Goal: Feedback & Contribution: Submit feedback/report problem

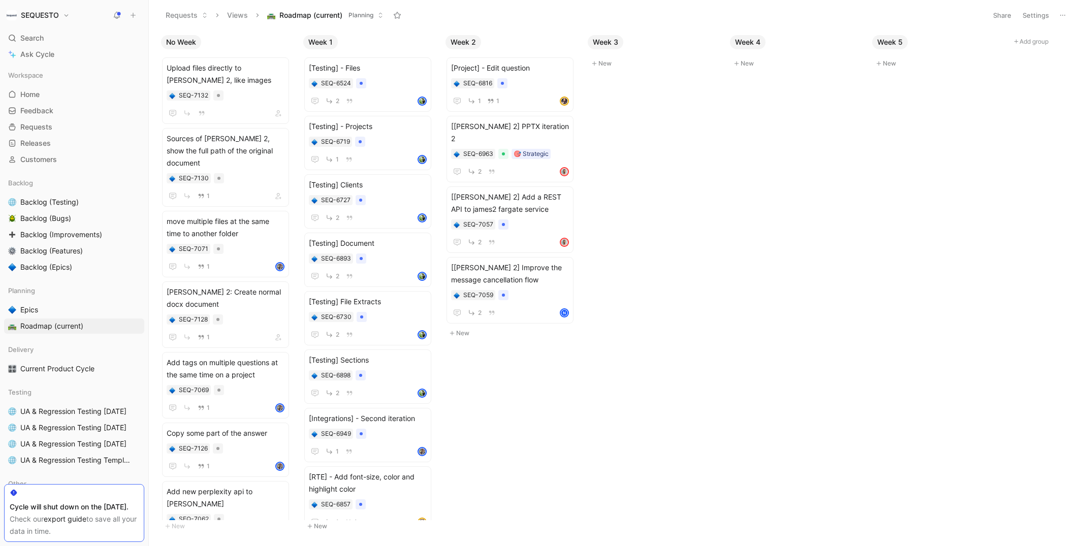
scroll to position [105, 0]
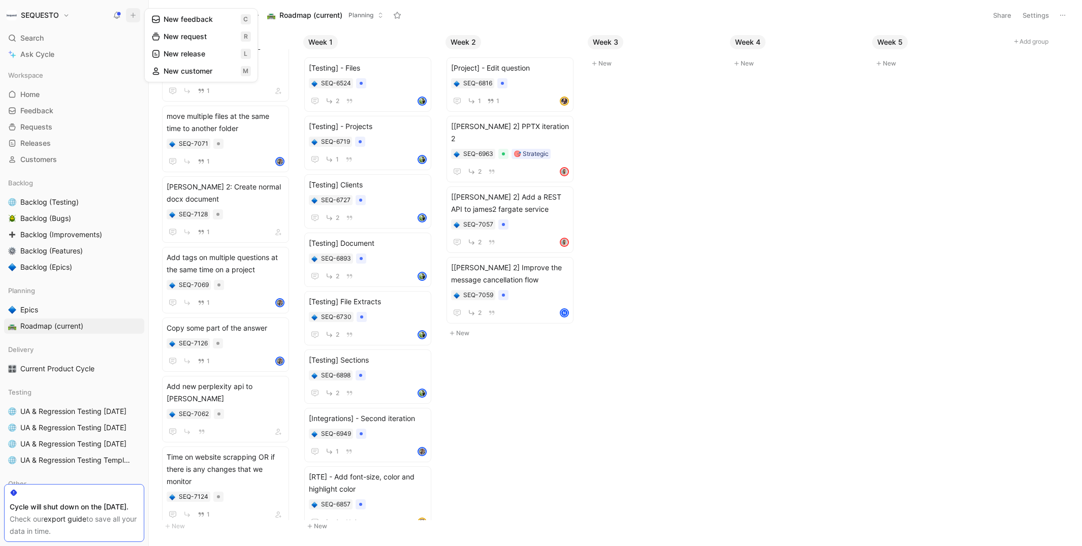
click at [185, 16] on button "New feedback c" at bounding box center [201, 19] width 109 height 17
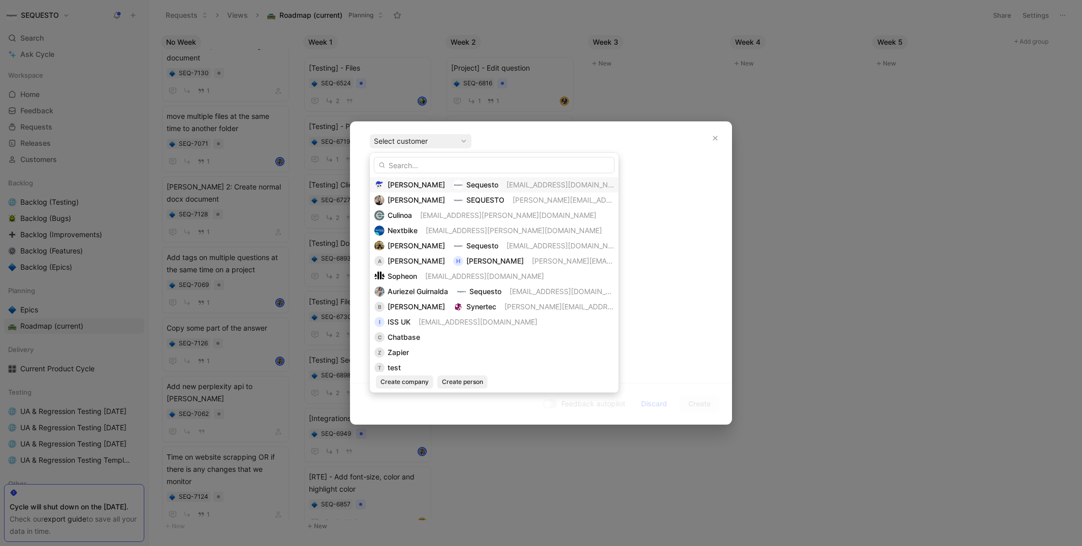
click at [412, 184] on span "[PERSON_NAME]" at bounding box center [416, 184] width 57 height 9
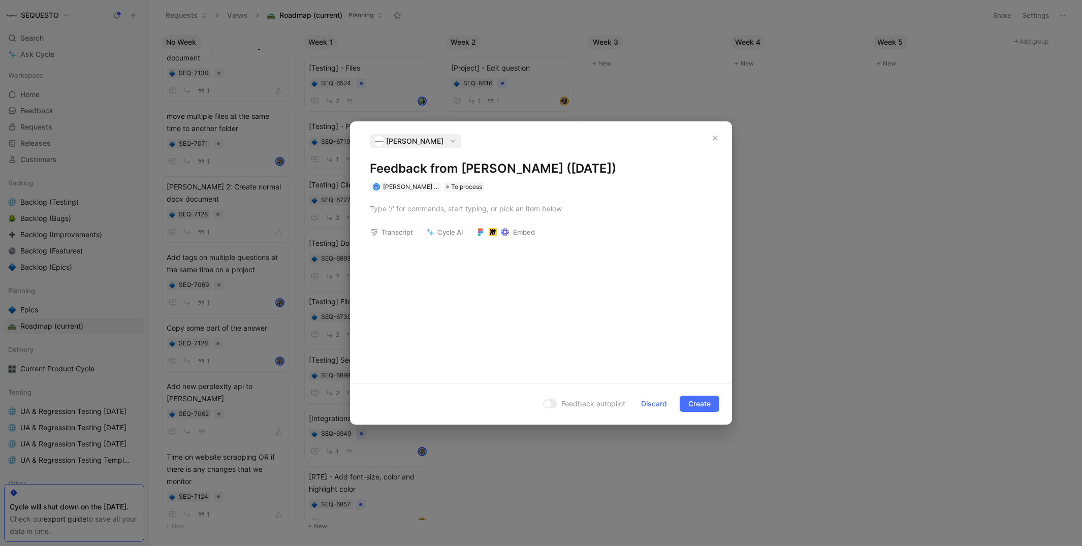
click at [404, 165] on h1 "Feedback from [PERSON_NAME] ([DATE])" at bounding box center [541, 168] width 342 height 16
click at [405, 209] on div at bounding box center [541, 208] width 342 height 11
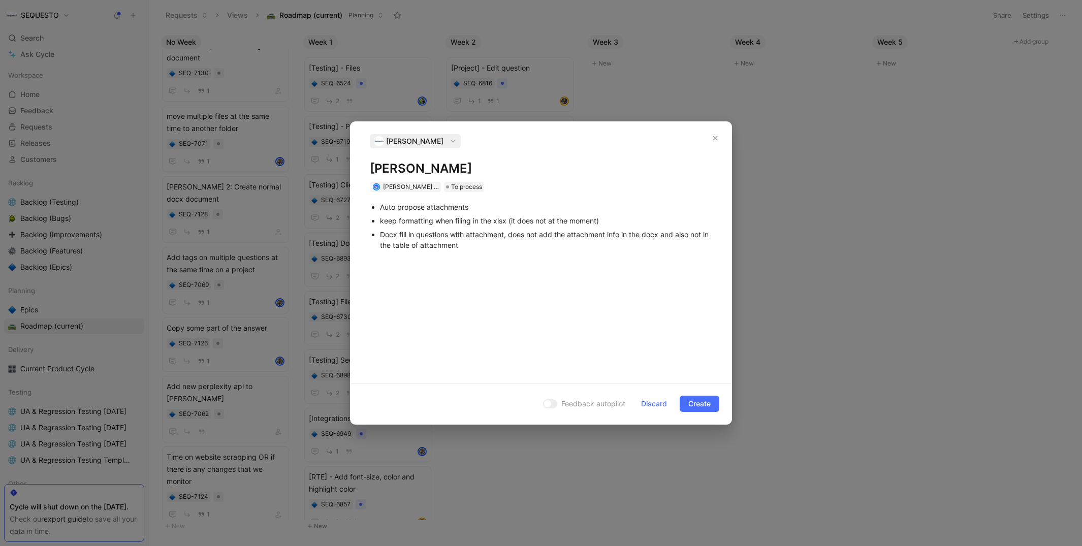
click at [485, 206] on div "Auto propose attachments" at bounding box center [546, 207] width 332 height 11
click at [522, 245] on div "Docx fill in questions with attachment, does not add the attachment info in the…" at bounding box center [546, 239] width 332 height 21
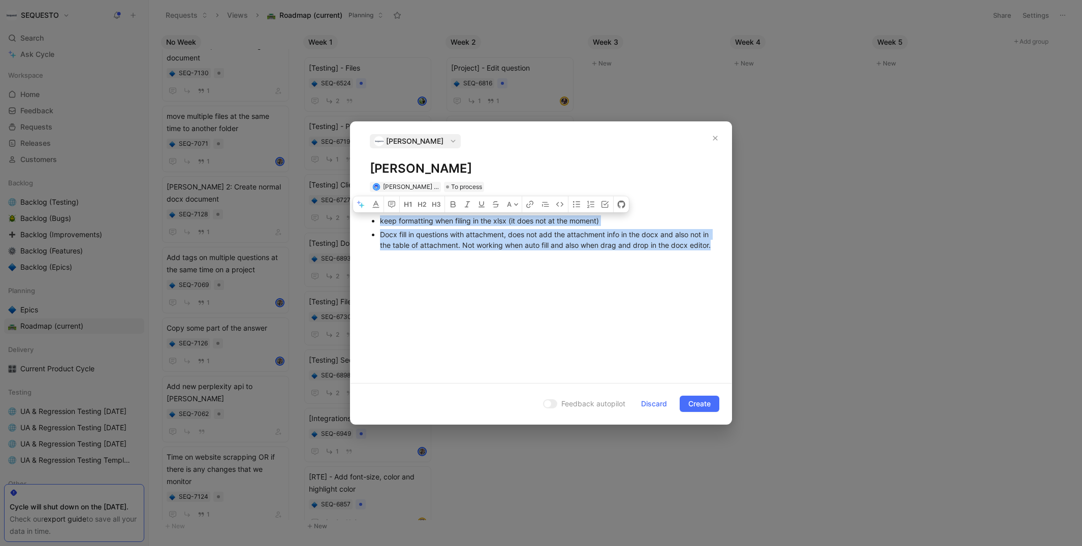
drag, startPoint x: 408, startPoint y: 256, endPoint x: 380, endPoint y: 223, distance: 42.5
click at [380, 223] on ul "Auto propose attachments keep formatting when filing in the xlsx (it does not a…" at bounding box center [540, 226] width 381 height 52
click at [417, 278] on div "A Auto propose attachments keep formatting when filing in the xlsx (it does not…" at bounding box center [540, 283] width 381 height 183
drag, startPoint x: 407, startPoint y: 255, endPoint x: 380, endPoint y: 237, distance: 32.8
click at [380, 237] on div "Docx fill in questions with attachment, does not add the attachment info in the…" at bounding box center [546, 239] width 332 height 21
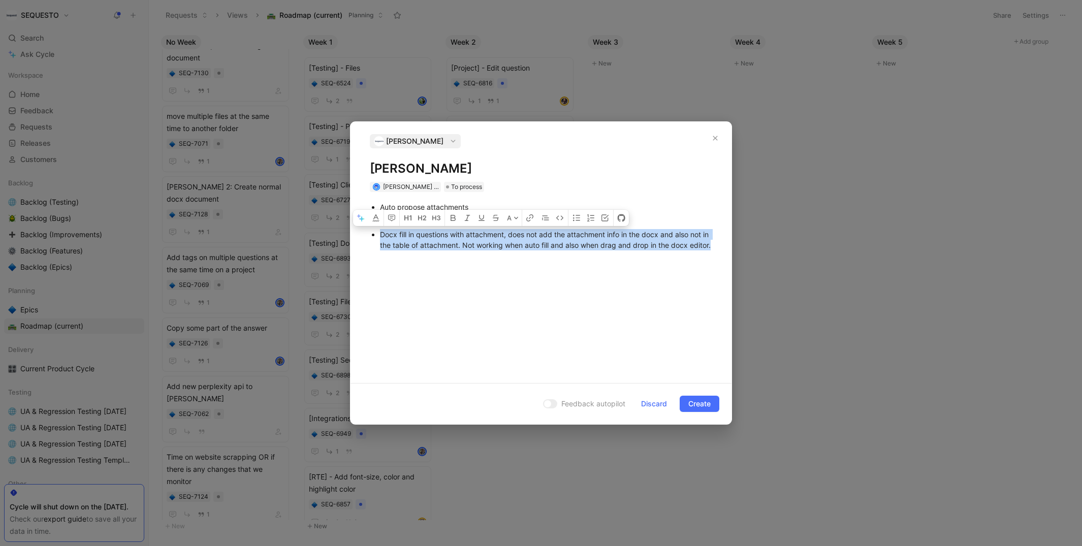
copy div "Docx fill in questions with attachment, does not add the attachment info in the…"
click at [705, 406] on span "Create" at bounding box center [699, 404] width 22 height 12
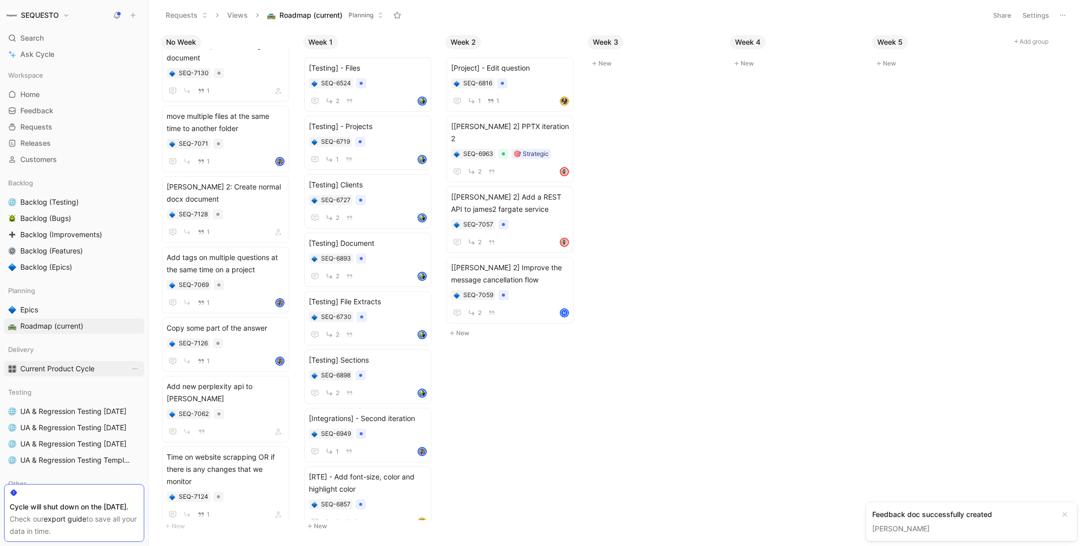
click at [49, 365] on span "Current Product Cycle" at bounding box center [57, 369] width 74 height 10
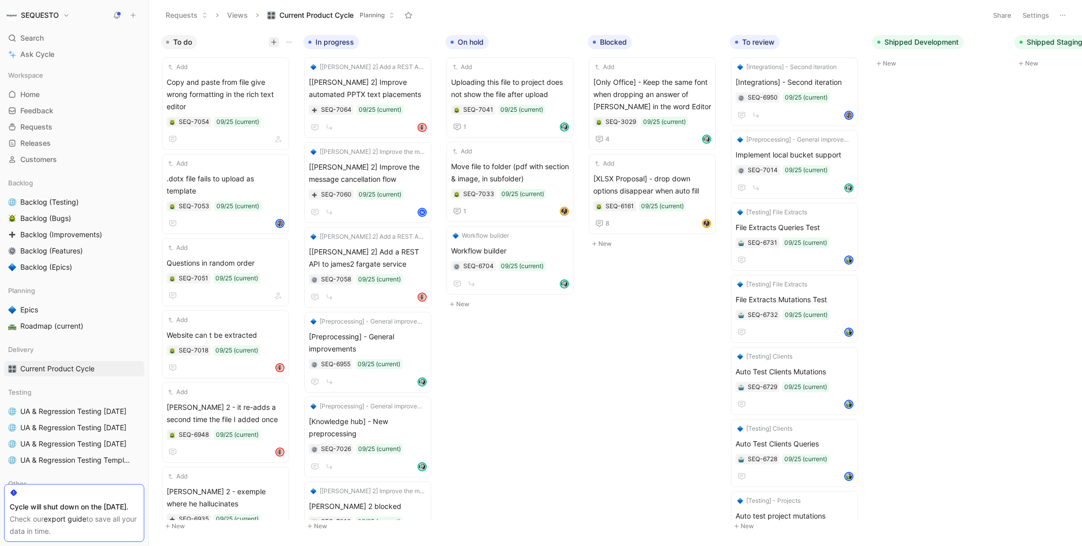
click at [271, 43] on icon "button" at bounding box center [274, 42] width 6 height 6
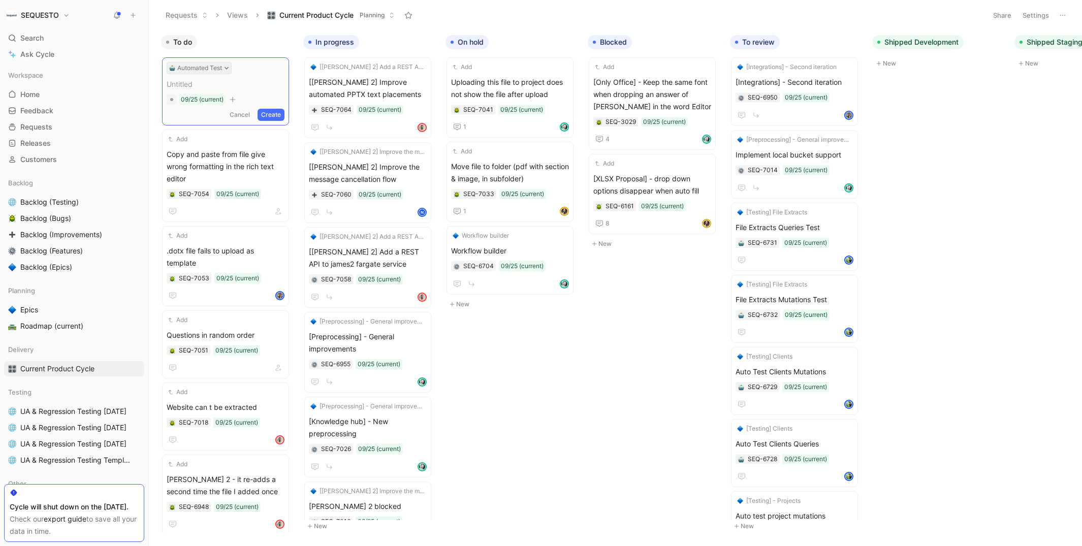
click at [230, 68] on button "Automated Test" at bounding box center [199, 68] width 65 height 12
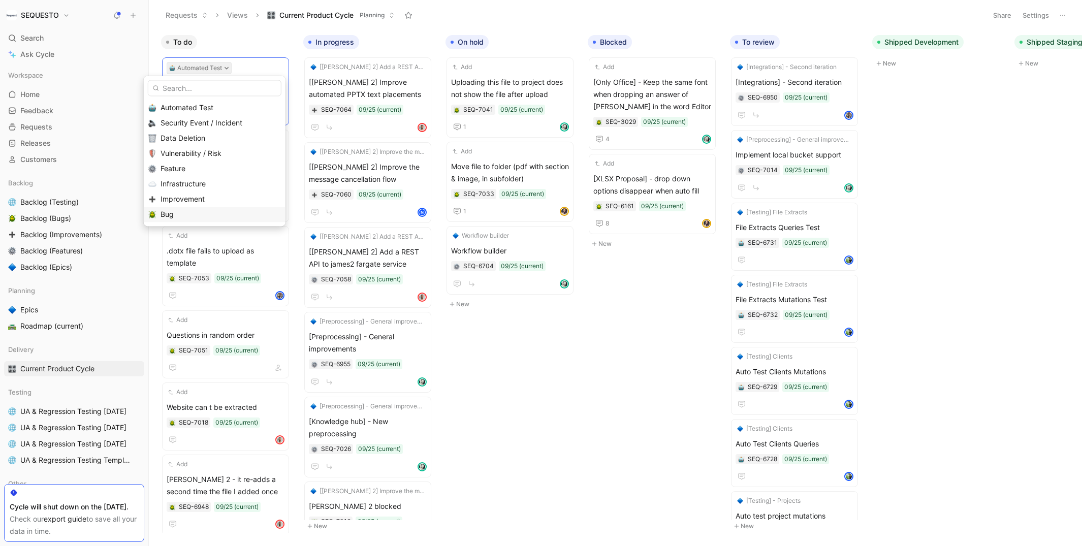
click at [185, 215] on div "Bug" at bounding box center [220, 214] width 120 height 12
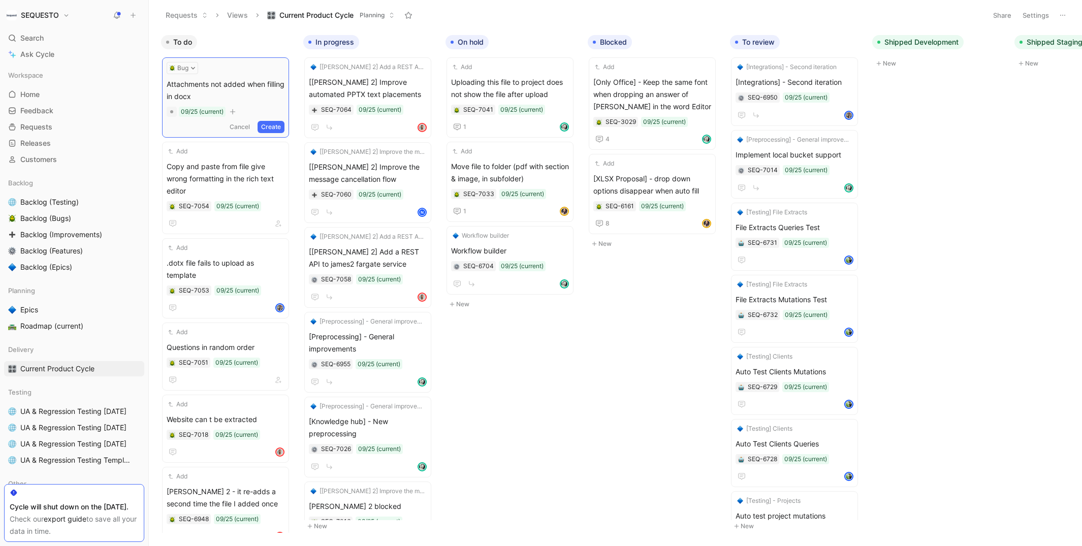
click at [273, 124] on button "Create" at bounding box center [270, 127] width 27 height 12
click at [209, 87] on span "Attachments not added when filling in docx" at bounding box center [226, 88] width 118 height 24
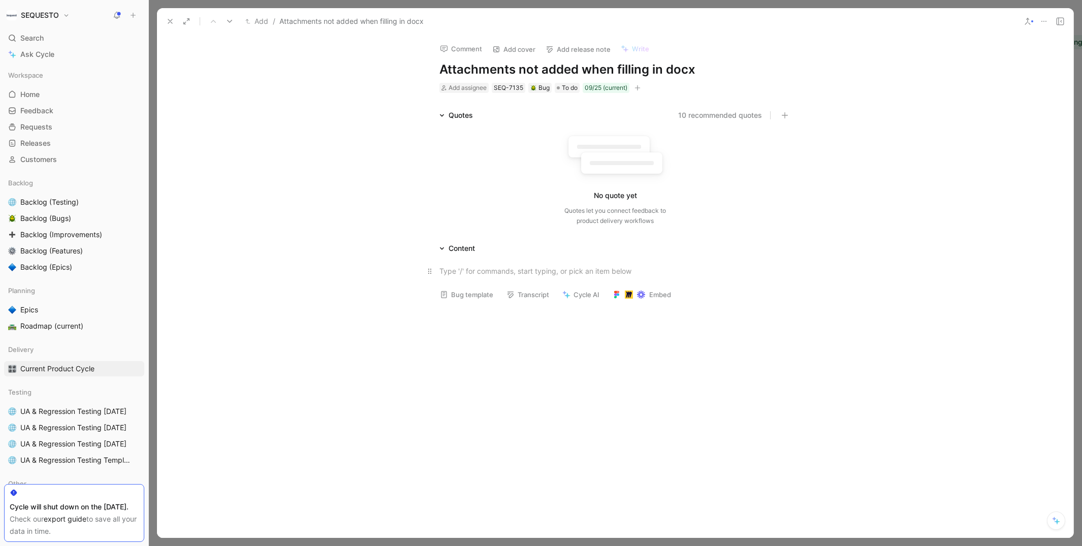
click at [484, 275] on div at bounding box center [614, 271] width 351 height 11
click at [535, 281] on div "Docx fill in questions with attachment, does not add the attachment info in the…" at bounding box center [619, 274] width 341 height 21
click at [704, 295] on div "Not working when auto fill and also when drag and drop in the docx editor." at bounding box center [619, 293] width 341 height 11
click at [171, 19] on icon at bounding box center [170, 21] width 8 height 8
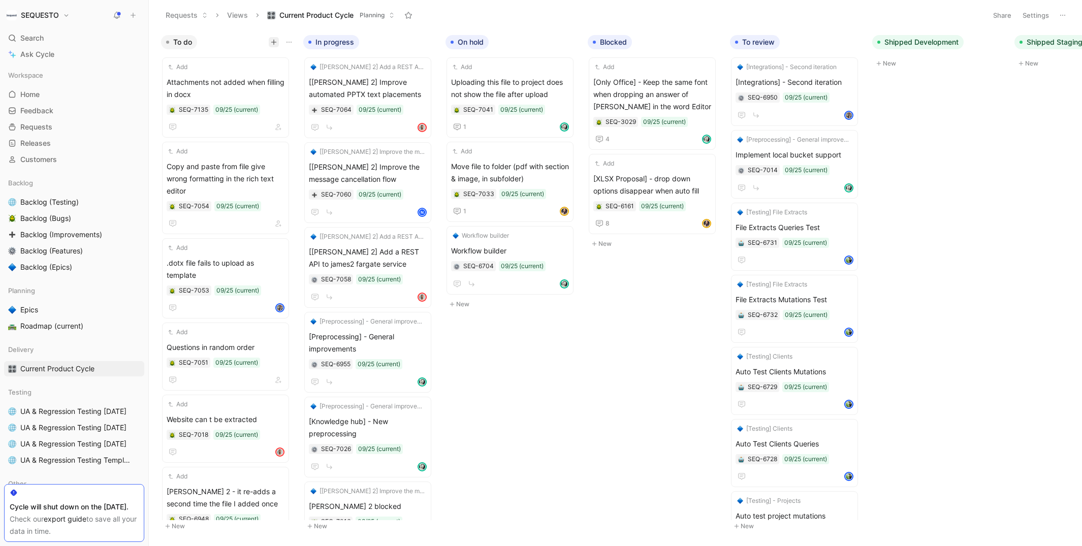
click at [271, 44] on icon "button" at bounding box center [274, 42] width 6 height 6
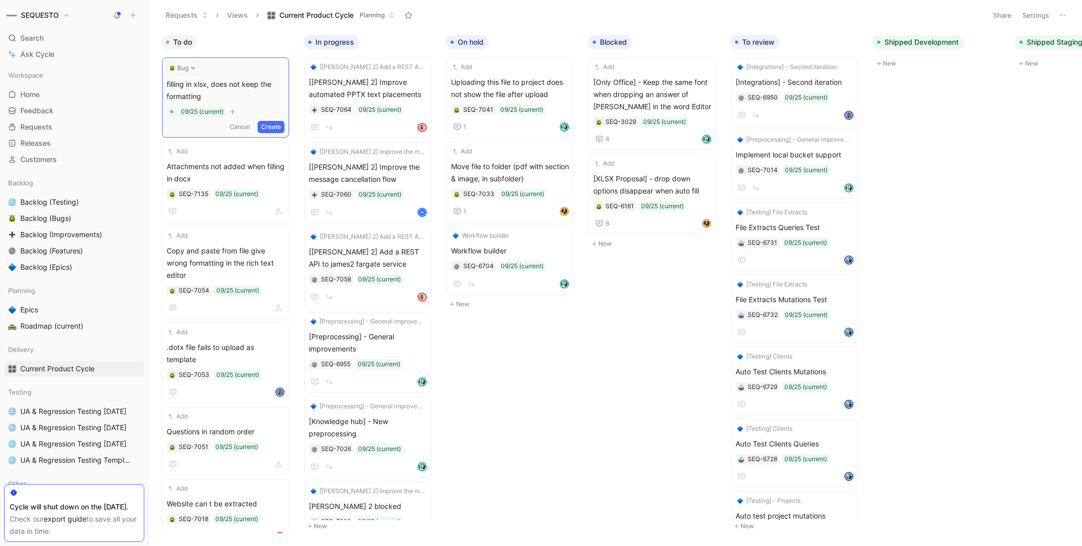
click at [168, 99] on span "filling in xlsx, does not keep the formatting" at bounding box center [226, 90] width 118 height 24
click at [271, 124] on button "Create" at bounding box center [270, 127] width 27 height 12
click at [217, 87] on span "filling in xlsx, does not keep the original formatting" at bounding box center [226, 88] width 118 height 24
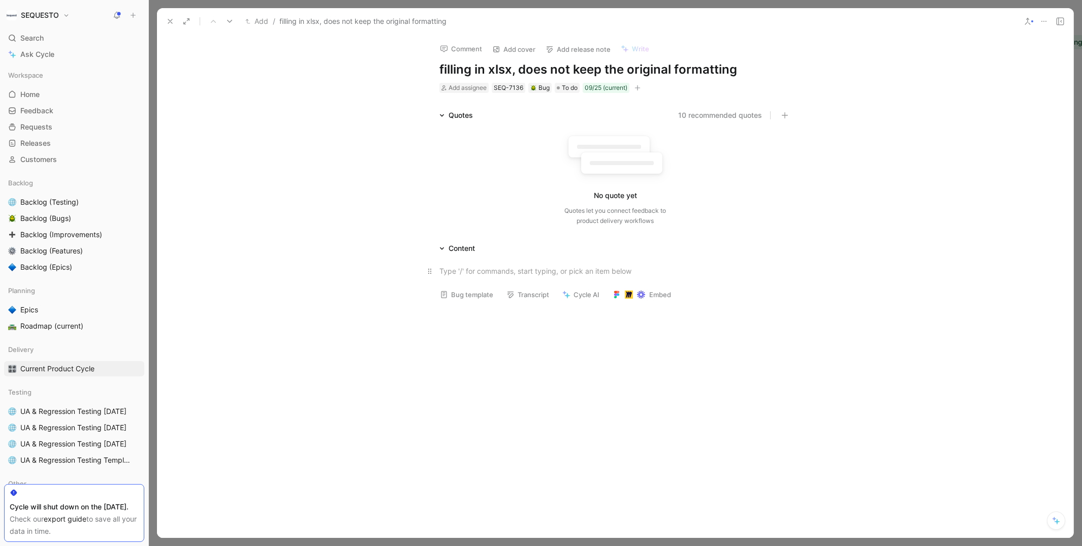
click at [474, 272] on div at bounding box center [614, 271] width 351 height 11
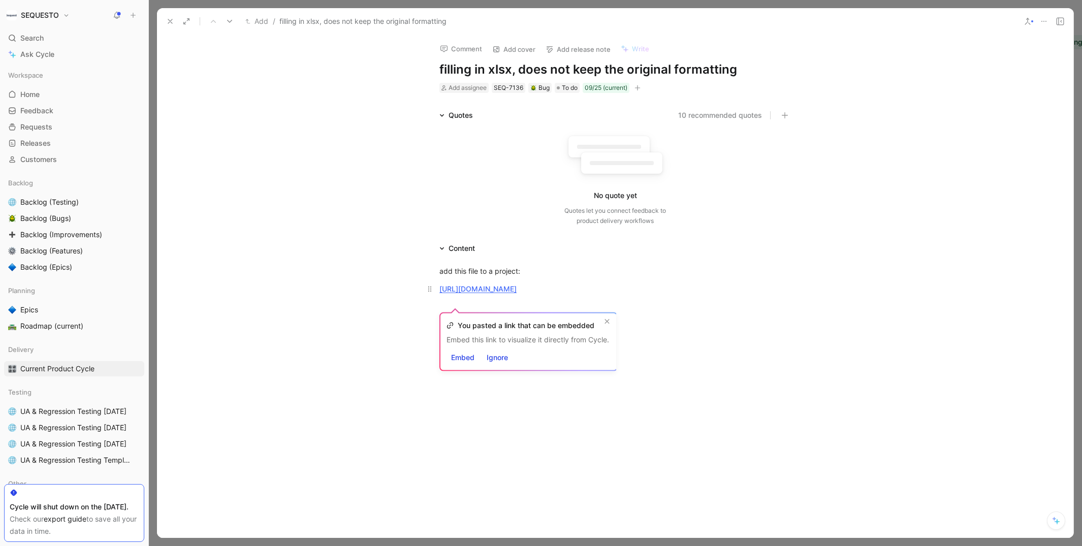
click at [701, 294] on div "[URL][DOMAIN_NAME]" at bounding box center [614, 288] width 351 height 11
